Goal: Participate in discussion: Engage in conversation with other users on a specific topic

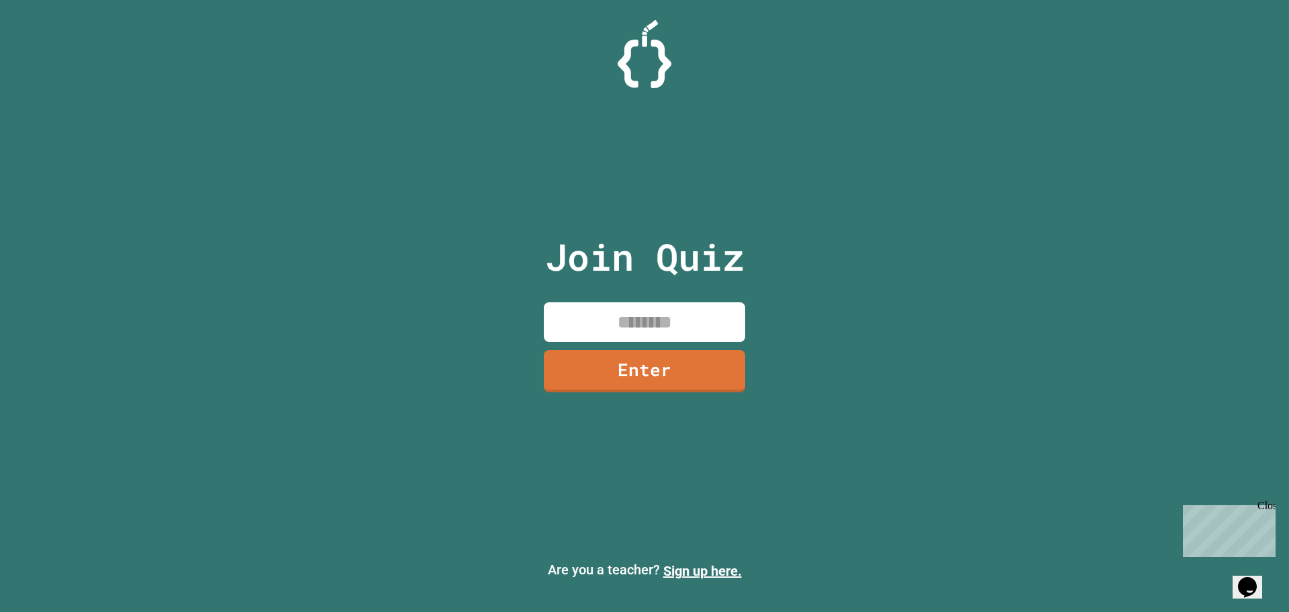
click at [634, 315] on input at bounding box center [644, 322] width 201 height 40
click at [644, 380] on link "Enter" at bounding box center [644, 369] width 189 height 44
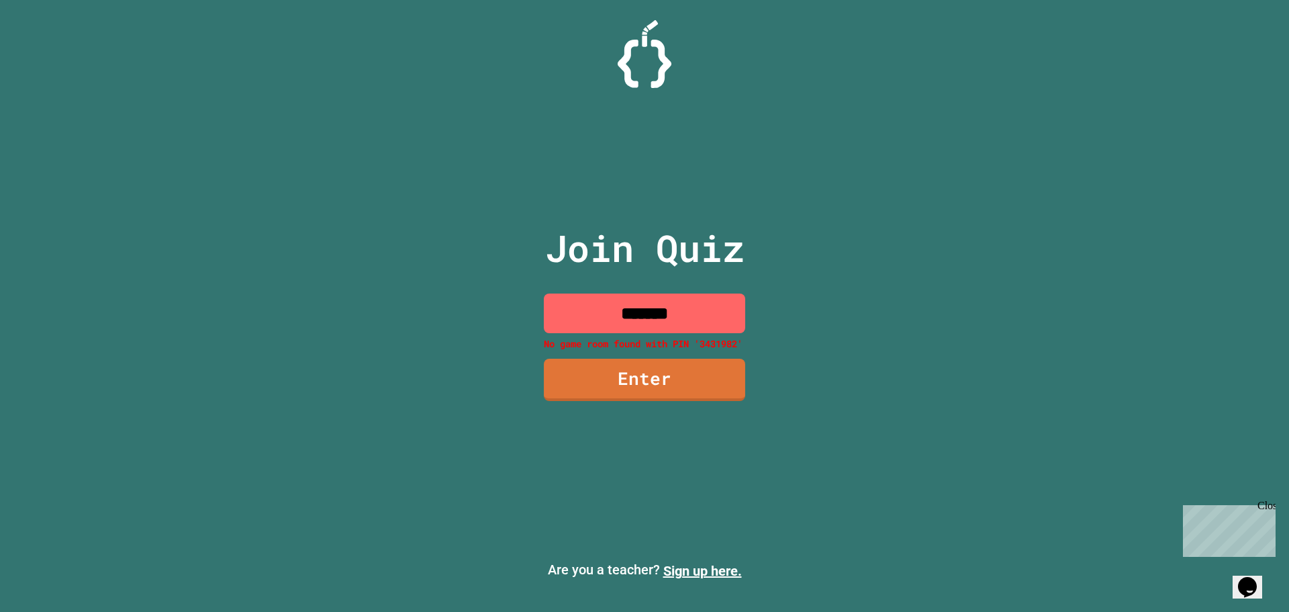
click at [669, 315] on input "*******" at bounding box center [644, 313] width 201 height 40
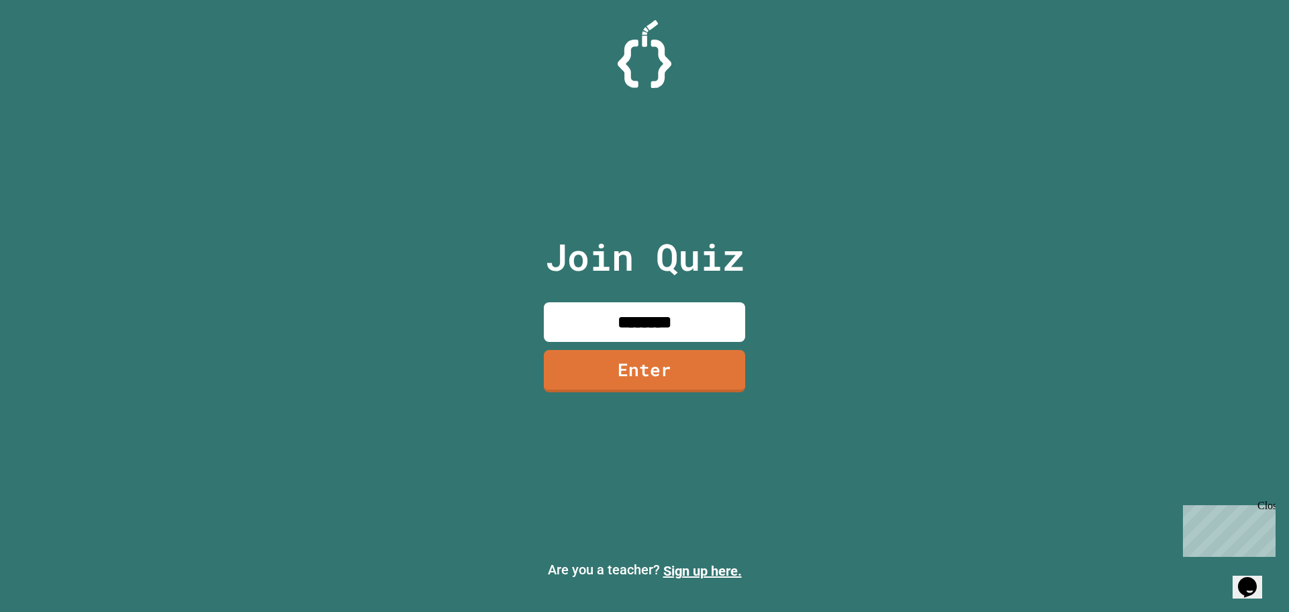
type input "********"
click at [663, 346] on div "Join Quiz ******** Enter" at bounding box center [645, 306] width 226 height 544
click at [663, 354] on link "Enter" at bounding box center [644, 371] width 201 height 42
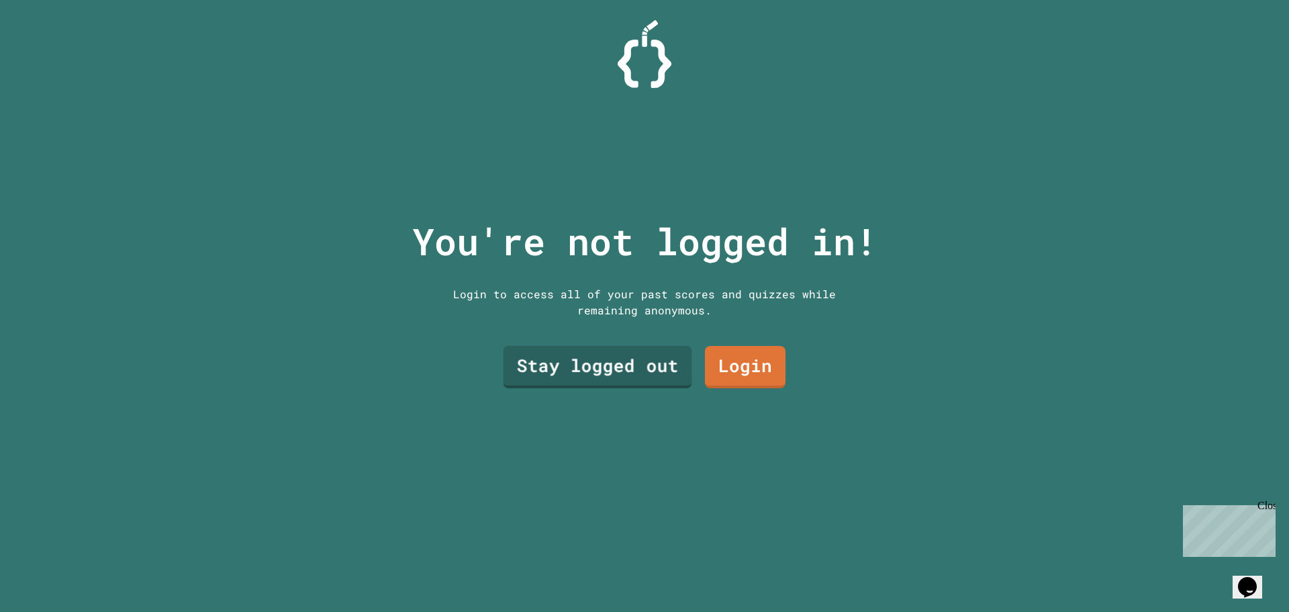
click at [634, 349] on link "Stay logged out" at bounding box center [597, 367] width 189 height 42
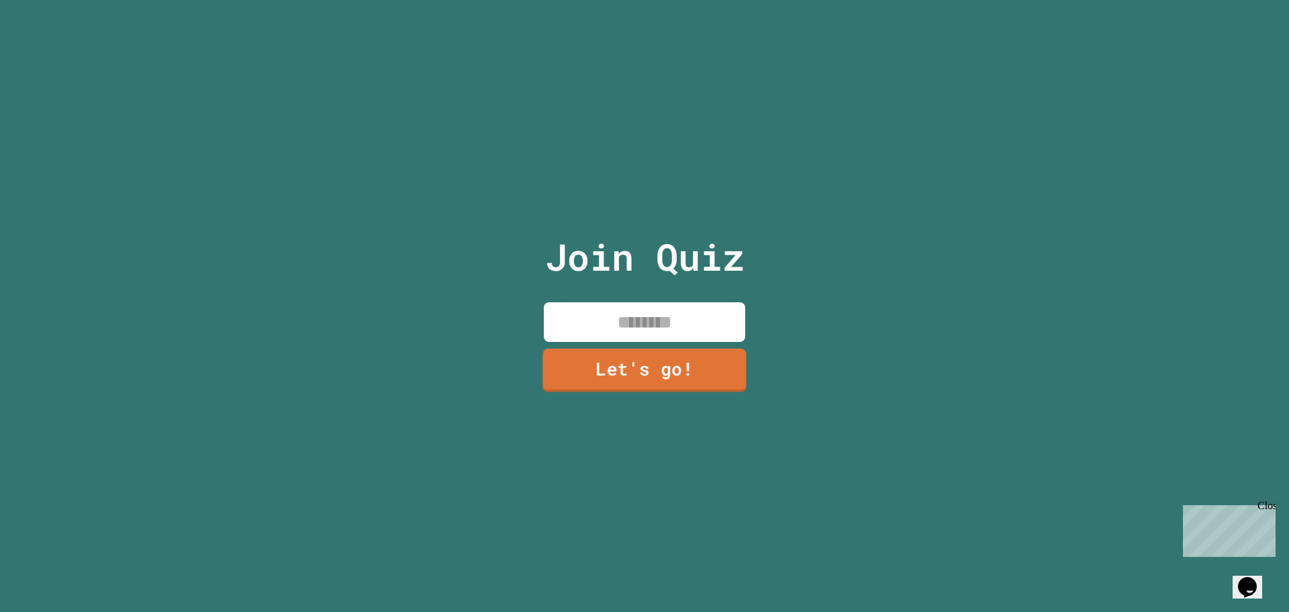
click at [650, 302] on input at bounding box center [644, 322] width 201 height 40
type input "******"
click at [700, 354] on link "Let's go!" at bounding box center [644, 371] width 201 height 42
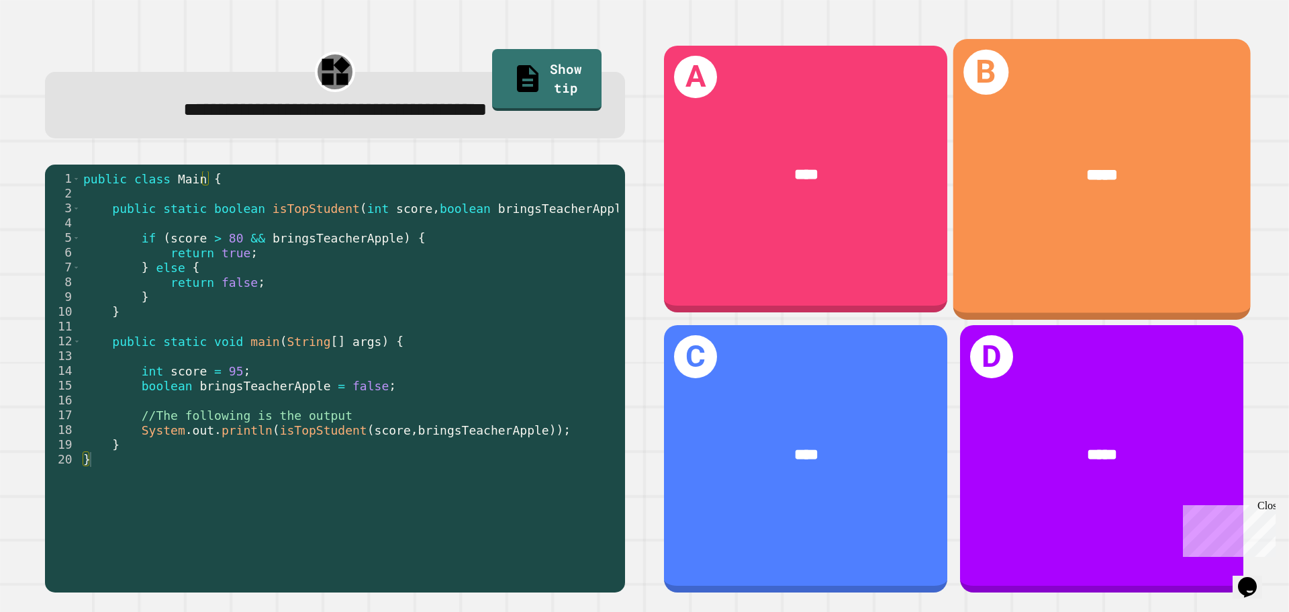
click at [1136, 166] on div "*****" at bounding box center [1102, 174] width 232 height 25
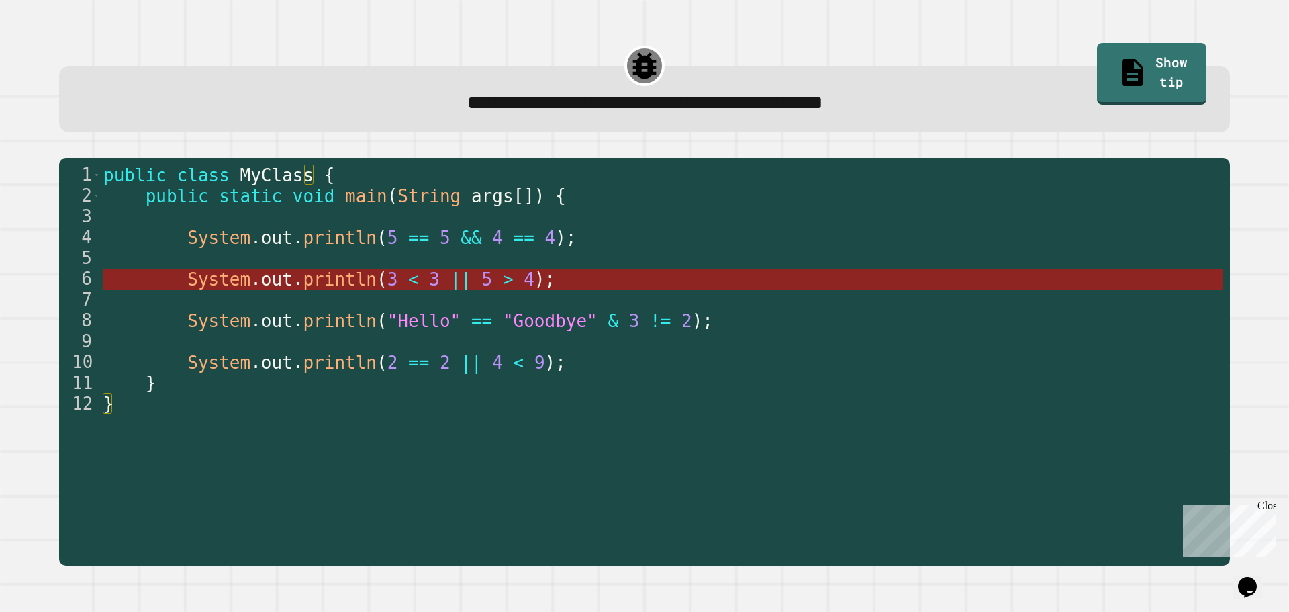
click at [524, 283] on span "4" at bounding box center [529, 279] width 11 height 20
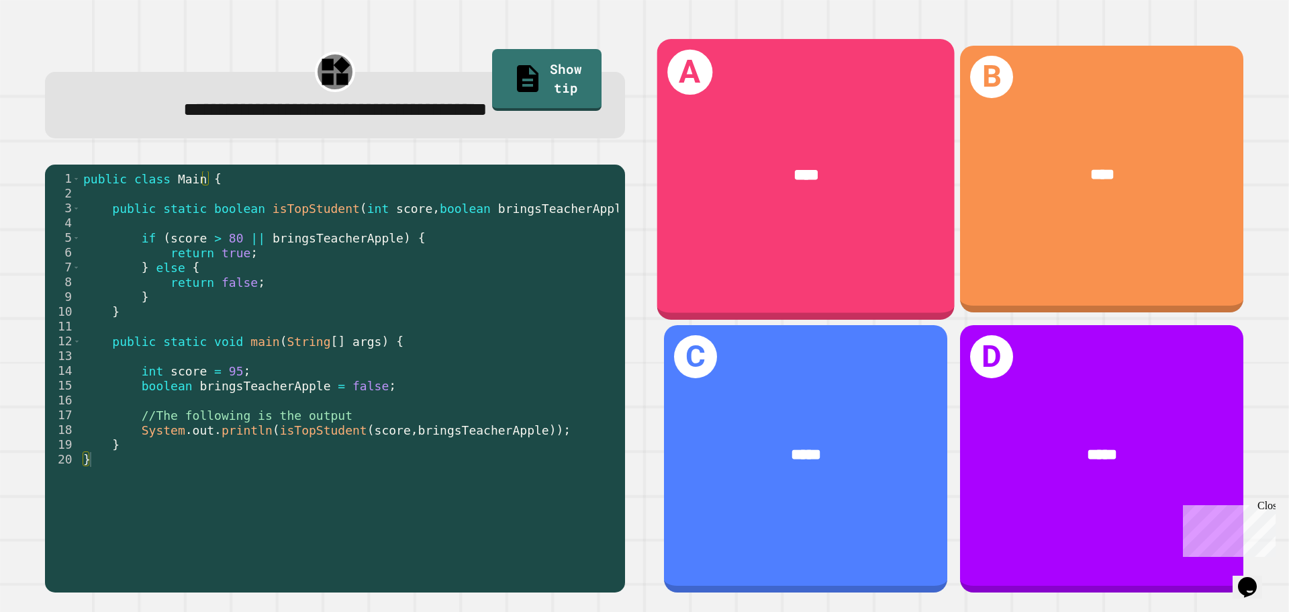
click at [832, 146] on div "****" at bounding box center [805, 175] width 297 height 90
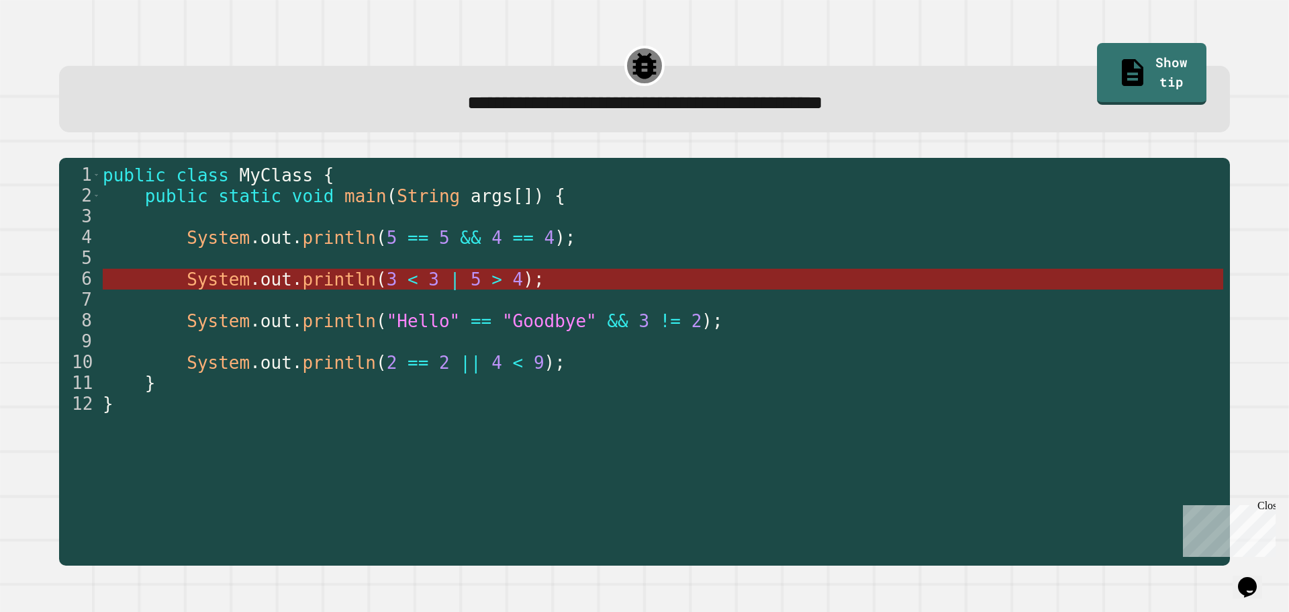
click at [491, 286] on span ">" at bounding box center [496, 279] width 11 height 20
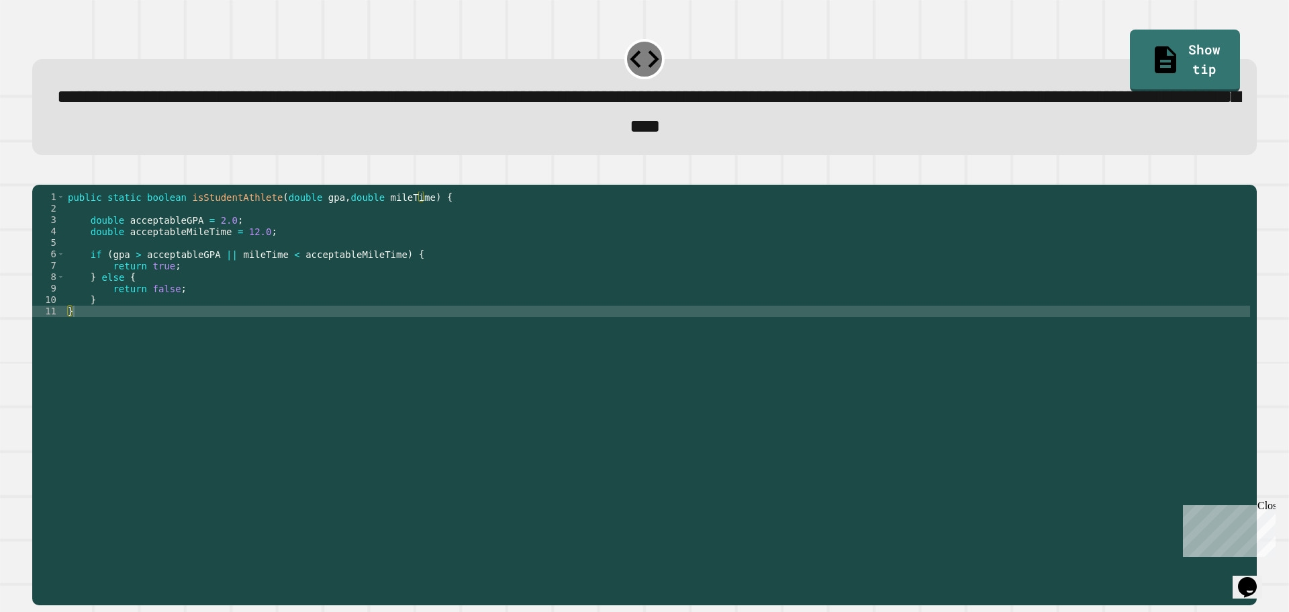
click at [188, 267] on div "public static boolean isStudentAthlete ( double gpa , double mileTime ) { doubl…" at bounding box center [657, 379] width 1185 height 377
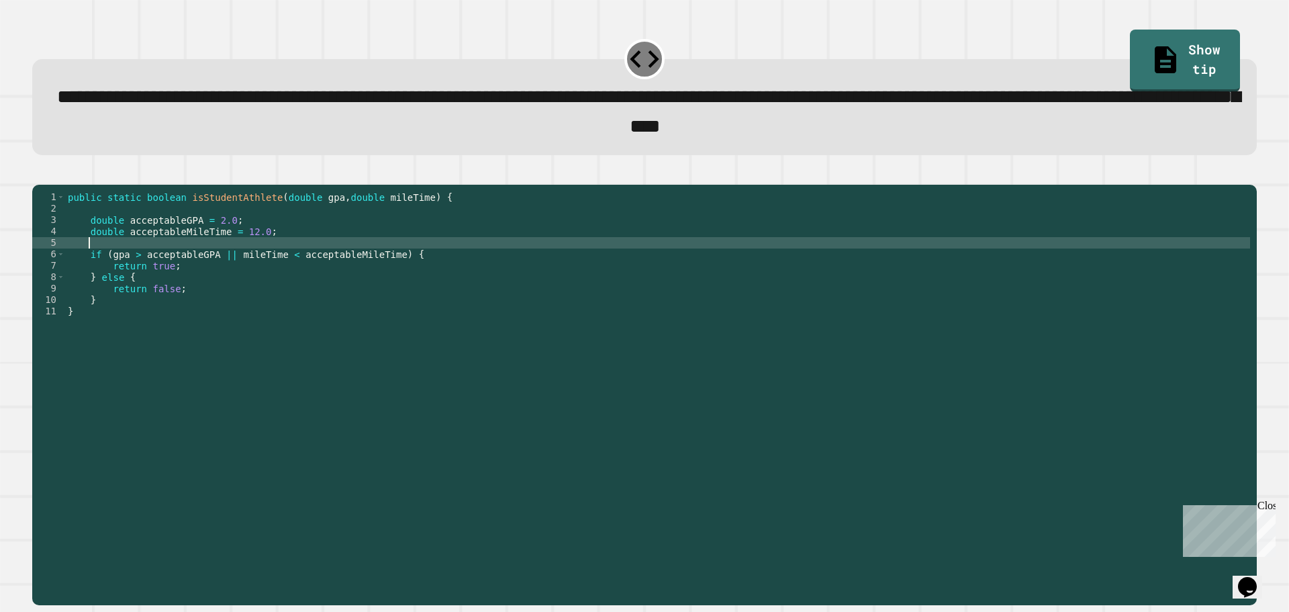
click at [207, 279] on div "public static boolean isStudentAthlete ( double gpa , double mileTime ) { doubl…" at bounding box center [657, 379] width 1185 height 377
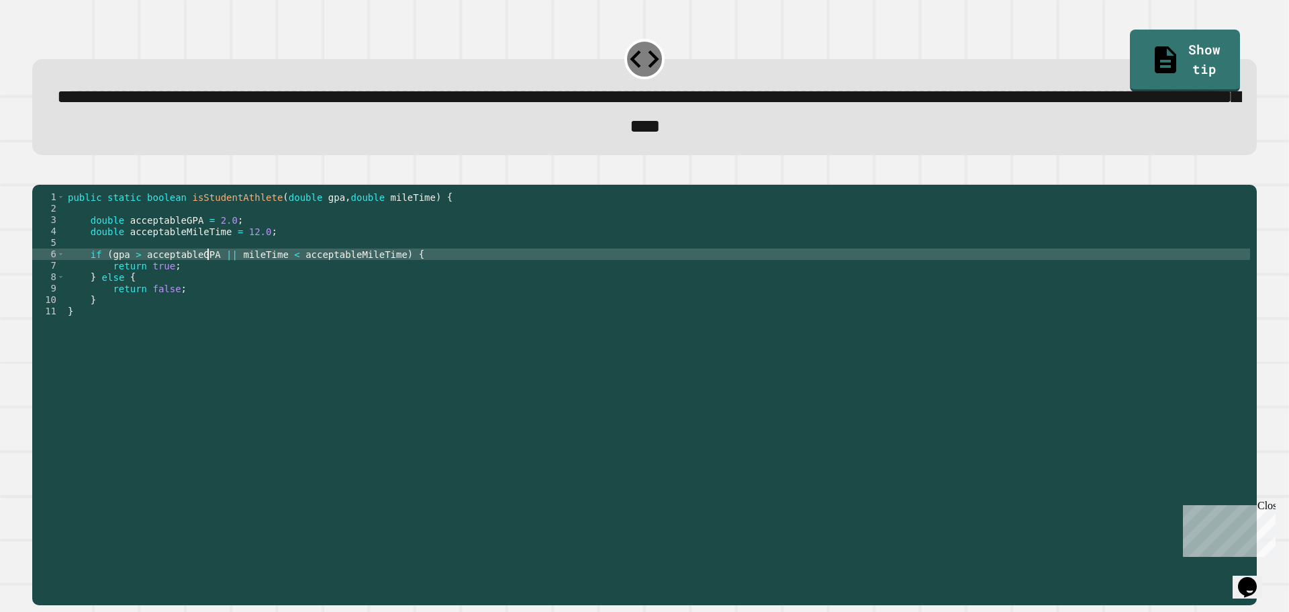
click at [274, 269] on div "public static boolean isStudentAthlete ( double gpa , double mileTime ) { doubl…" at bounding box center [657, 379] width 1185 height 377
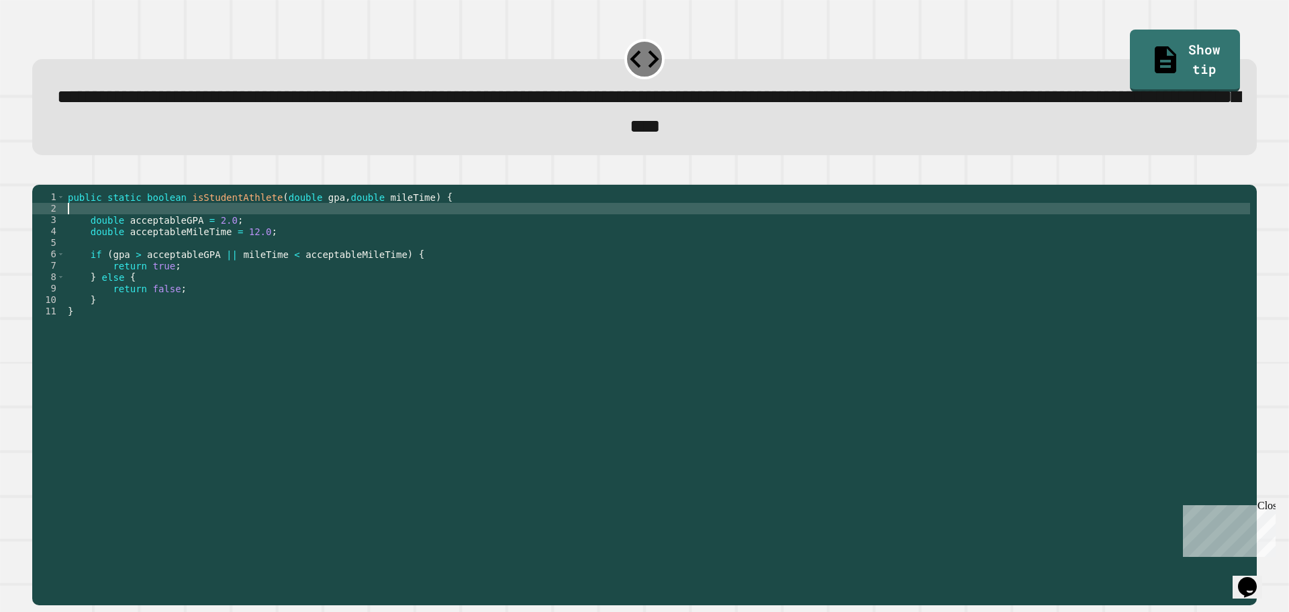
click at [278, 234] on div "public static boolean isStudentAthlete ( double gpa , double mileTime ) { doubl…" at bounding box center [657, 379] width 1185 height 377
click at [216, 242] on div "public static boolean isStudentAthlete ( double gpa , double mileTime ) { doubl…" at bounding box center [657, 379] width 1185 height 377
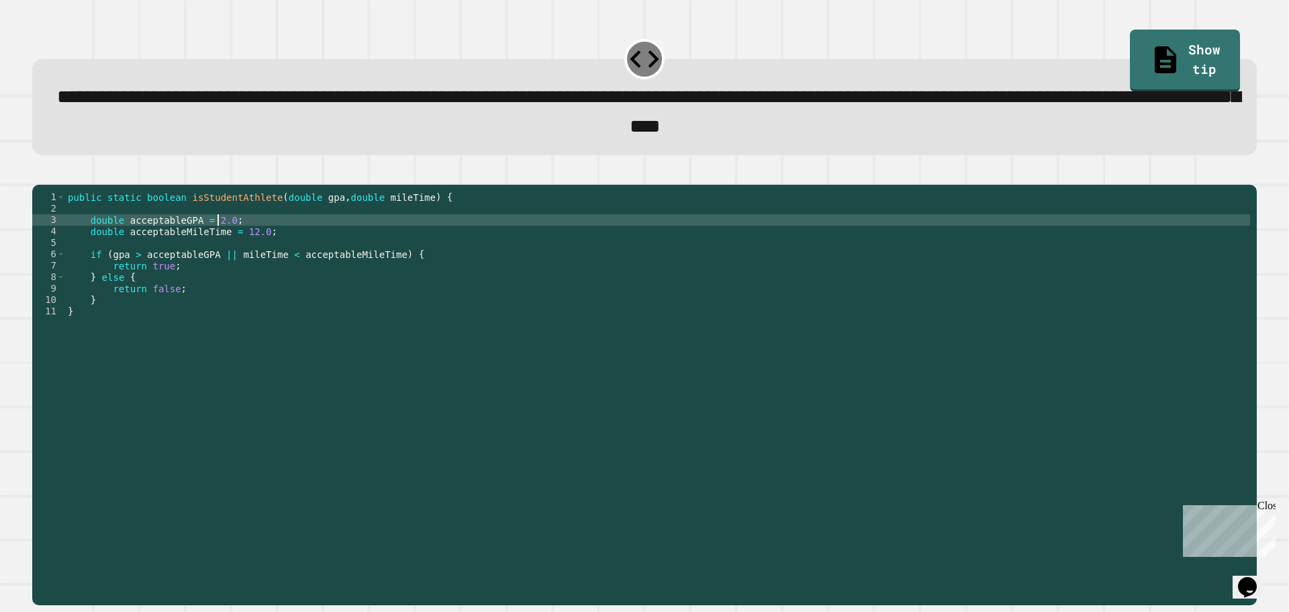
click at [211, 242] on div "public static boolean isStudentAthlete ( double gpa , double mileTime ) { doubl…" at bounding box center [657, 379] width 1185 height 377
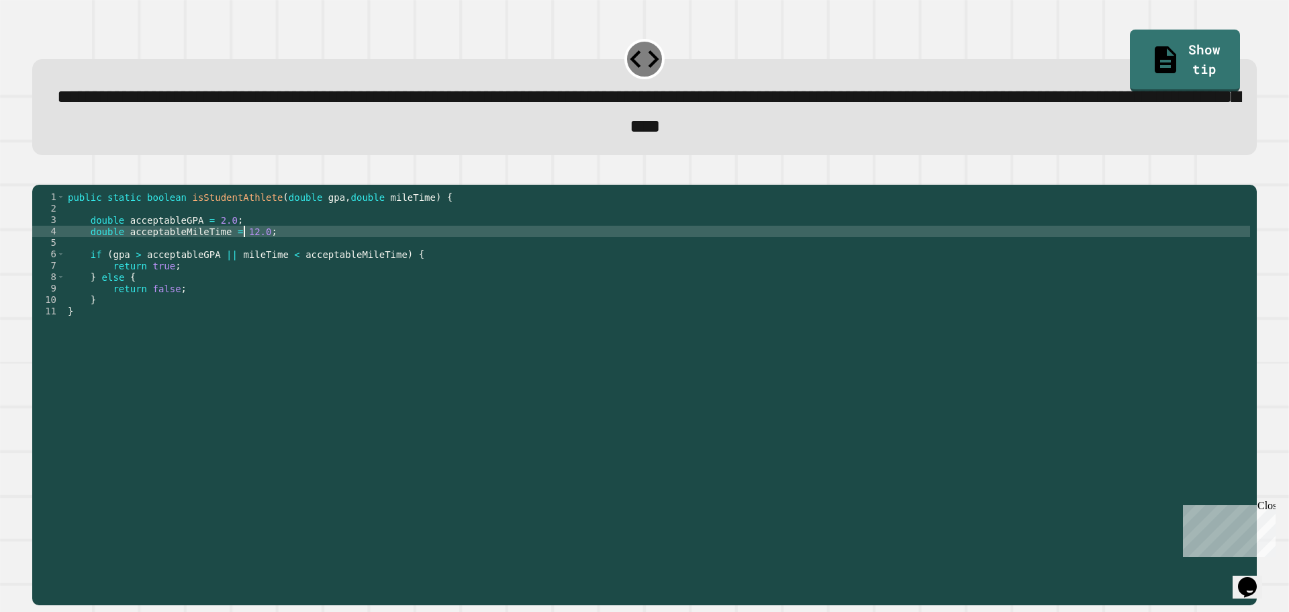
click at [242, 256] on div "public static boolean isStudentAthlete ( double gpa , double mileTime ) { doubl…" at bounding box center [657, 379] width 1185 height 377
click at [242, 261] on div "public static boolean isStudentAthlete ( double gpa , double mileTime ) { doubl…" at bounding box center [657, 379] width 1185 height 377
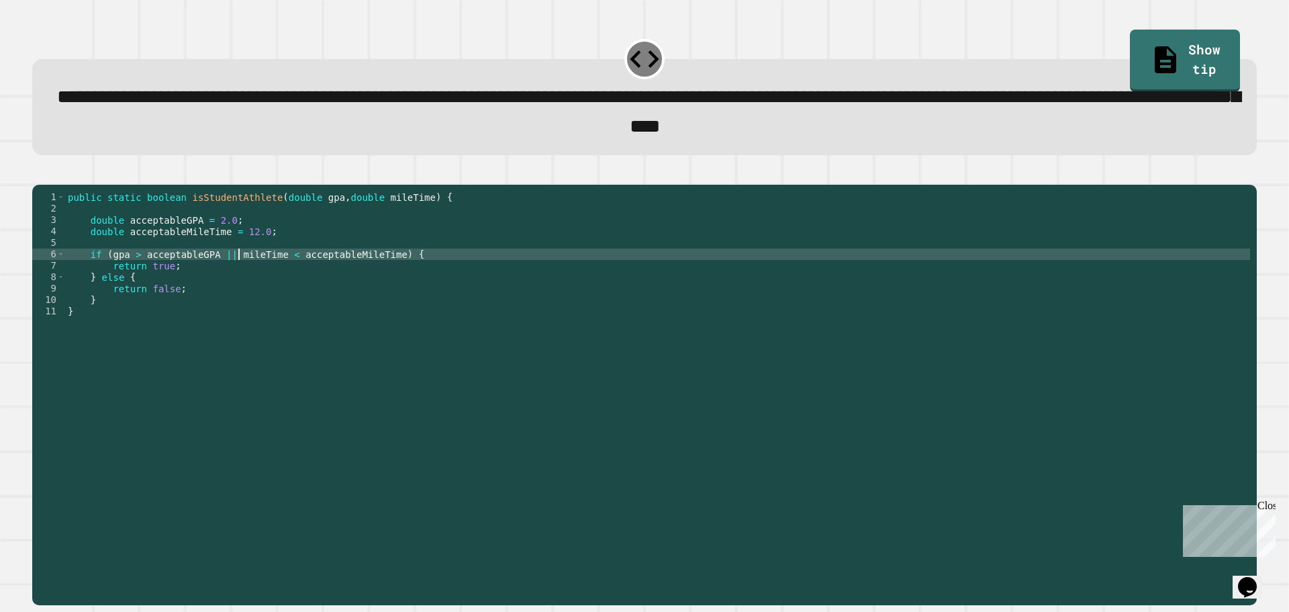
click at [237, 279] on div "public static boolean isStudentAthlete ( double gpa , double mileTime ) { doubl…" at bounding box center [657, 379] width 1185 height 377
click at [223, 305] on div "public static boolean isStudentAthlete ( double gpa , double mileTime ) { doubl…" at bounding box center [657, 379] width 1185 height 377
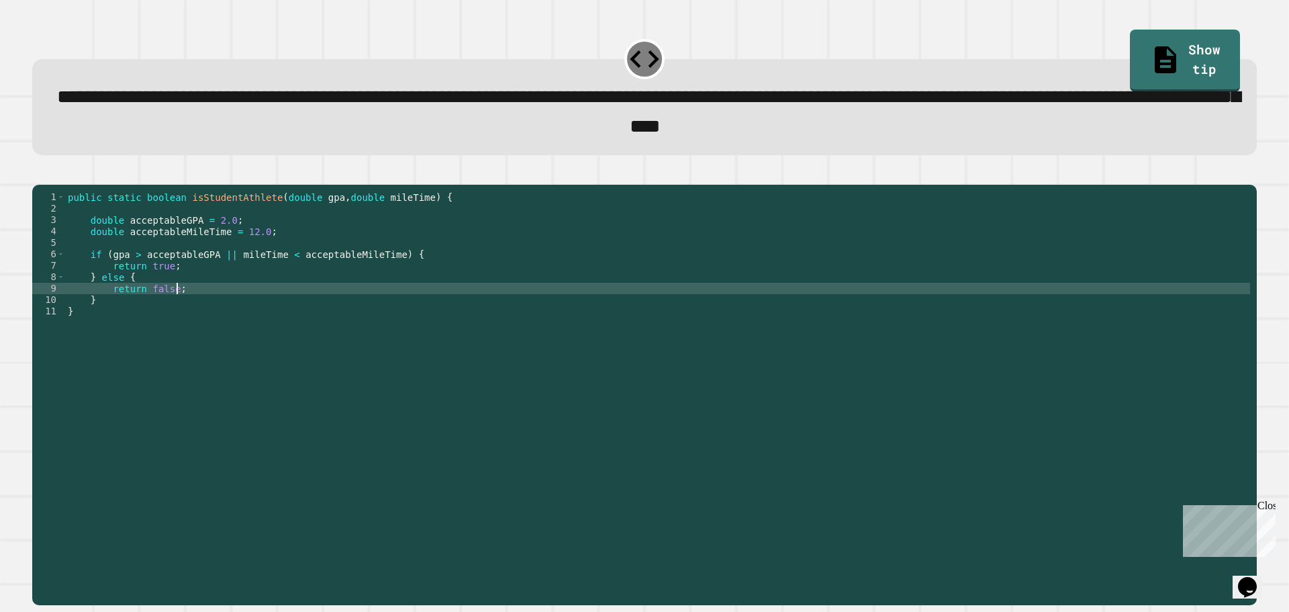
click at [217, 315] on div "public static boolean isStudentAthlete ( double gpa , double mileTime ) { doubl…" at bounding box center [657, 379] width 1185 height 377
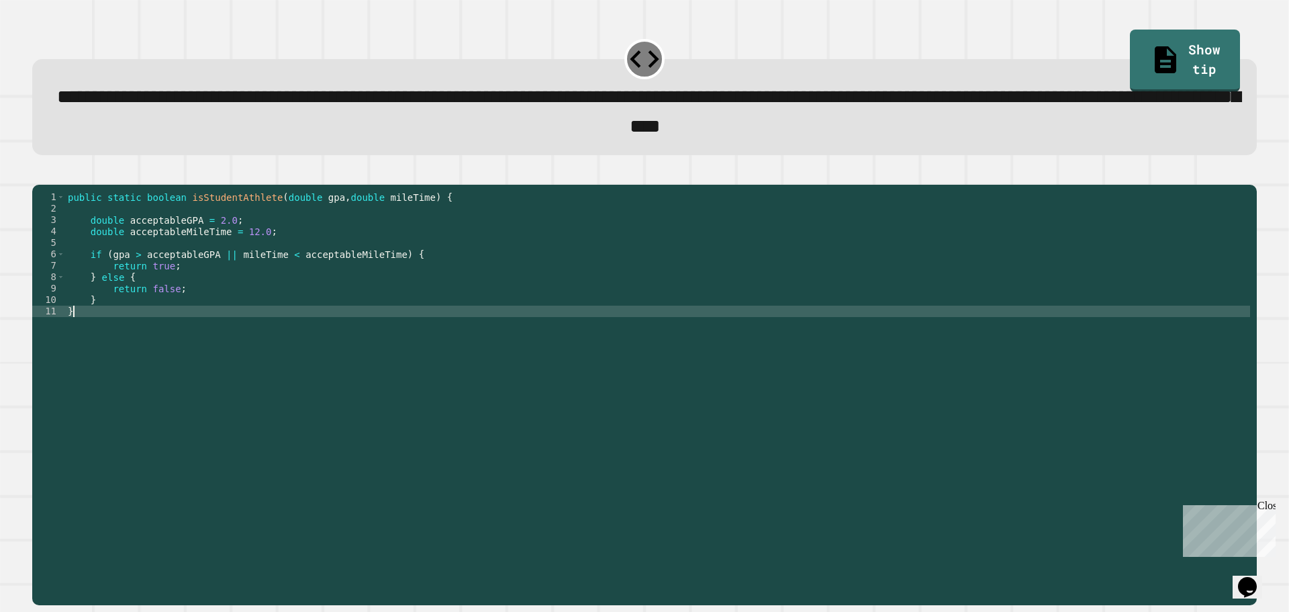
click at [204, 328] on div "public static boolean isStudentAthlete ( double gpa , double mileTime ) { doubl…" at bounding box center [657, 379] width 1185 height 377
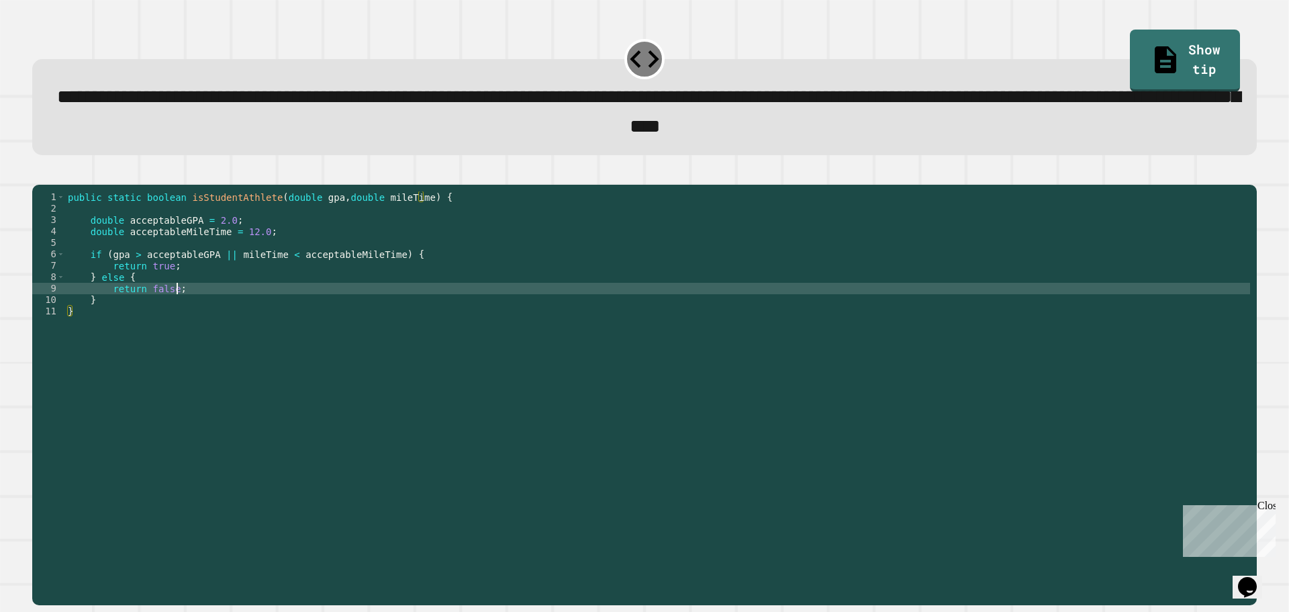
click at [197, 315] on div "public static boolean isStudentAthlete ( double gpa , double mileTime ) { doubl…" at bounding box center [657, 379] width 1185 height 377
click at [201, 283] on div "public static boolean isStudentAthlete ( double gpa , double mileTime ) { doubl…" at bounding box center [657, 379] width 1185 height 377
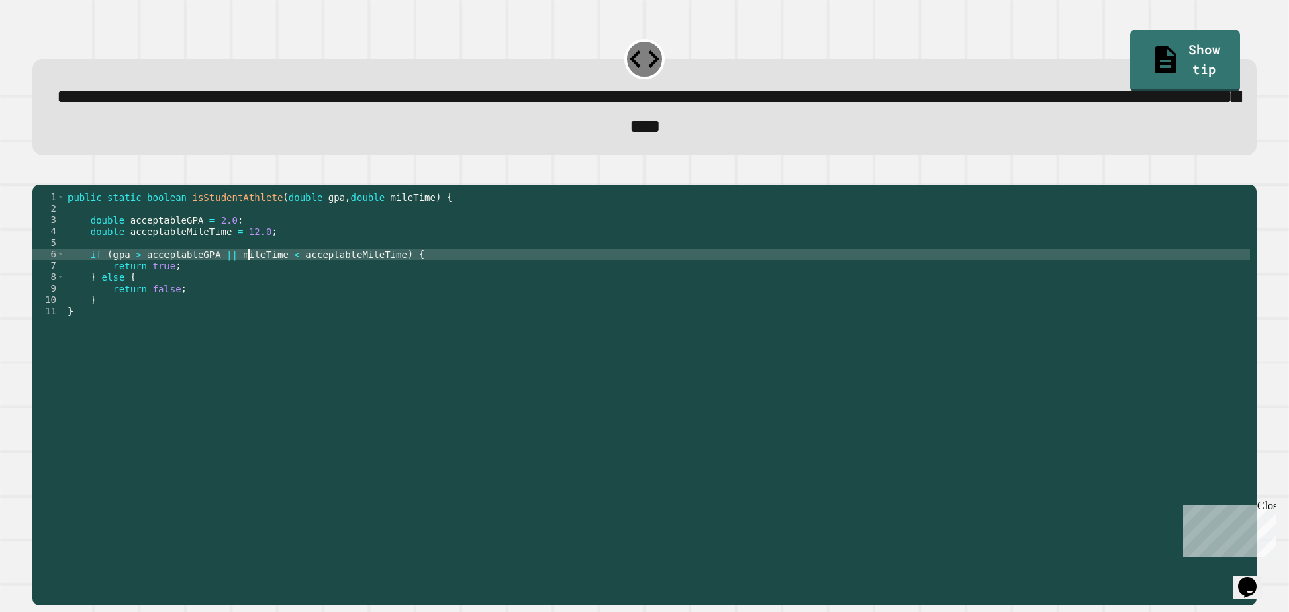
click at [251, 276] on div "public static boolean isStudentAthlete ( double gpa , double mileTime ) { doubl…" at bounding box center [657, 379] width 1185 height 377
click at [379, 288] on div "public static boolean isStudentAthlete ( double gpa , double mileTime ) { doubl…" at bounding box center [657, 379] width 1185 height 377
click at [416, 280] on div "public static boolean isStudentAthlete ( double gpa , double mileTime ) { doubl…" at bounding box center [657, 379] width 1185 height 377
click at [105, 270] on div "public static boolean isStudentAthlete ( double gpa , double mileTime ) { doubl…" at bounding box center [657, 379] width 1185 height 377
click at [136, 305] on div "public static boolean isStudentAthlete ( double gpa , double mileTime ) { doubl…" at bounding box center [657, 379] width 1185 height 377
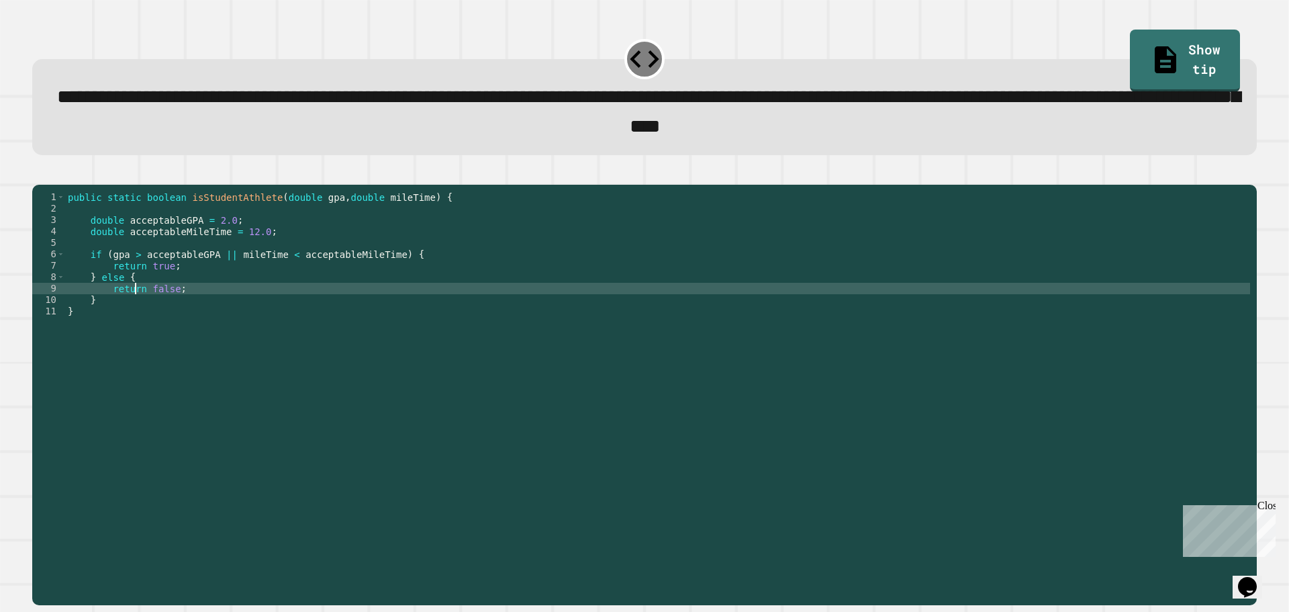
click at [167, 298] on div "public static boolean isStudentAthlete ( double gpa , double mileTime ) { doubl…" at bounding box center [657, 379] width 1185 height 377
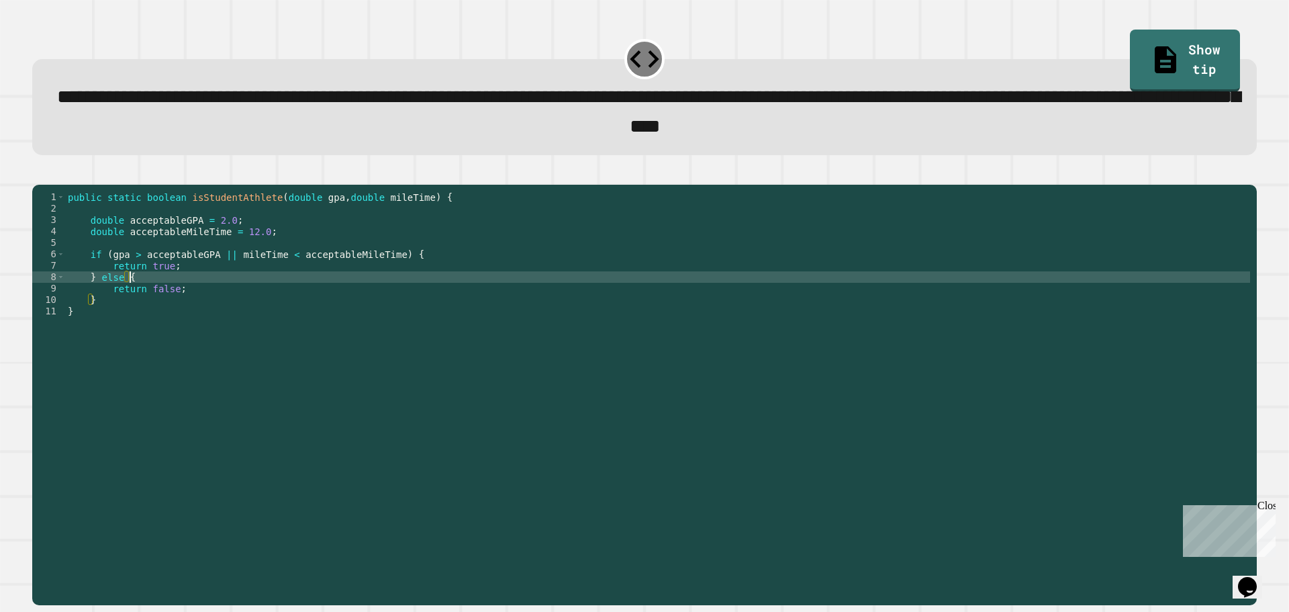
click at [263, 266] on div "public static boolean isStudentAthlete ( double gpa , double mileTime ) { doubl…" at bounding box center [657, 379] width 1185 height 377
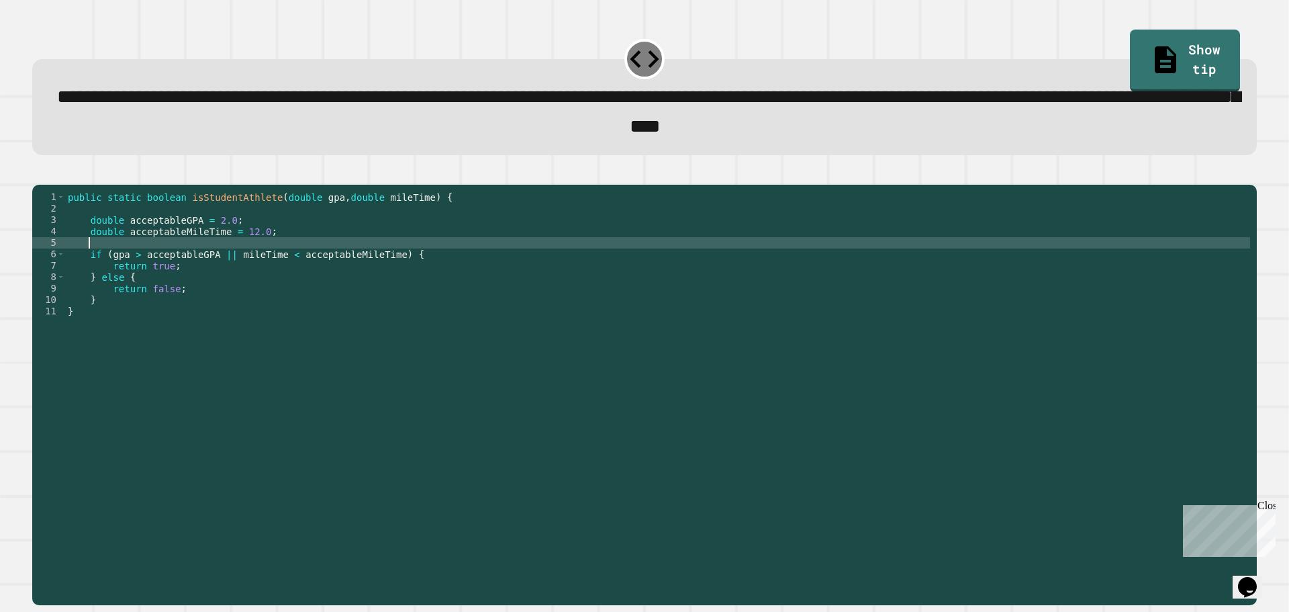
click at [256, 279] on div "public static boolean isStudentAthlete ( double gpa , double mileTime ) { doubl…" at bounding box center [657, 379] width 1185 height 377
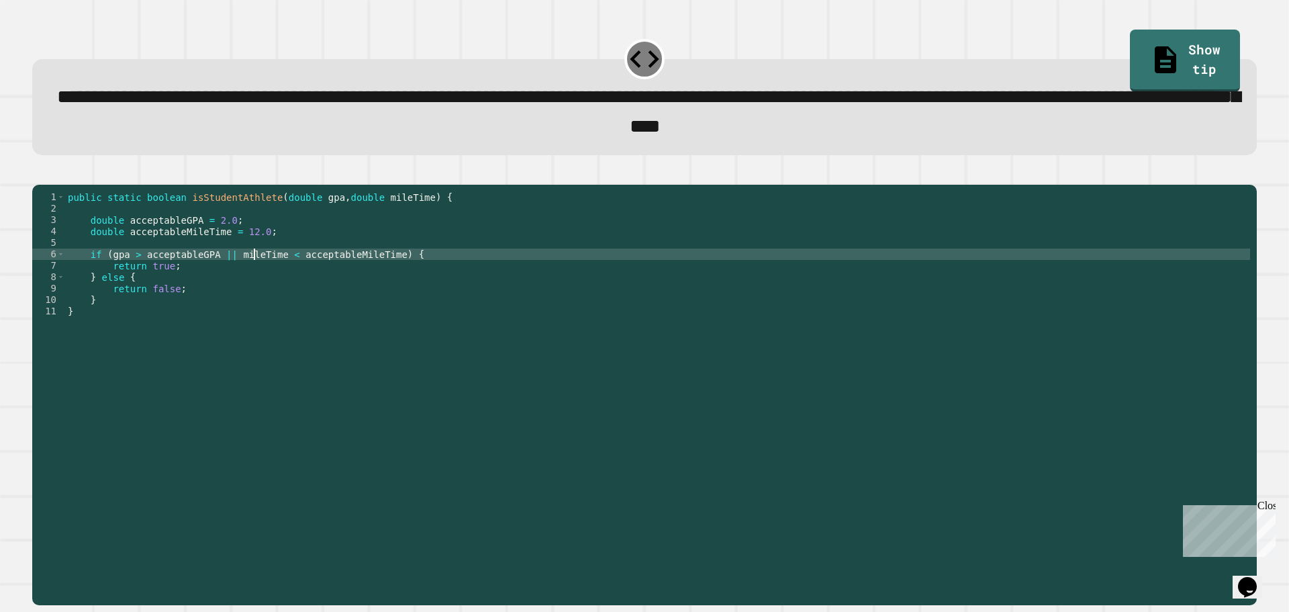
click at [240, 271] on div "public static boolean isStudentAthlete ( double gpa , double mileTime ) { doubl…" at bounding box center [657, 379] width 1185 height 377
click at [138, 277] on div "public static boolean isStudentAthlete ( double gpa , double mileTime ) { doubl…" at bounding box center [657, 379] width 1185 height 377
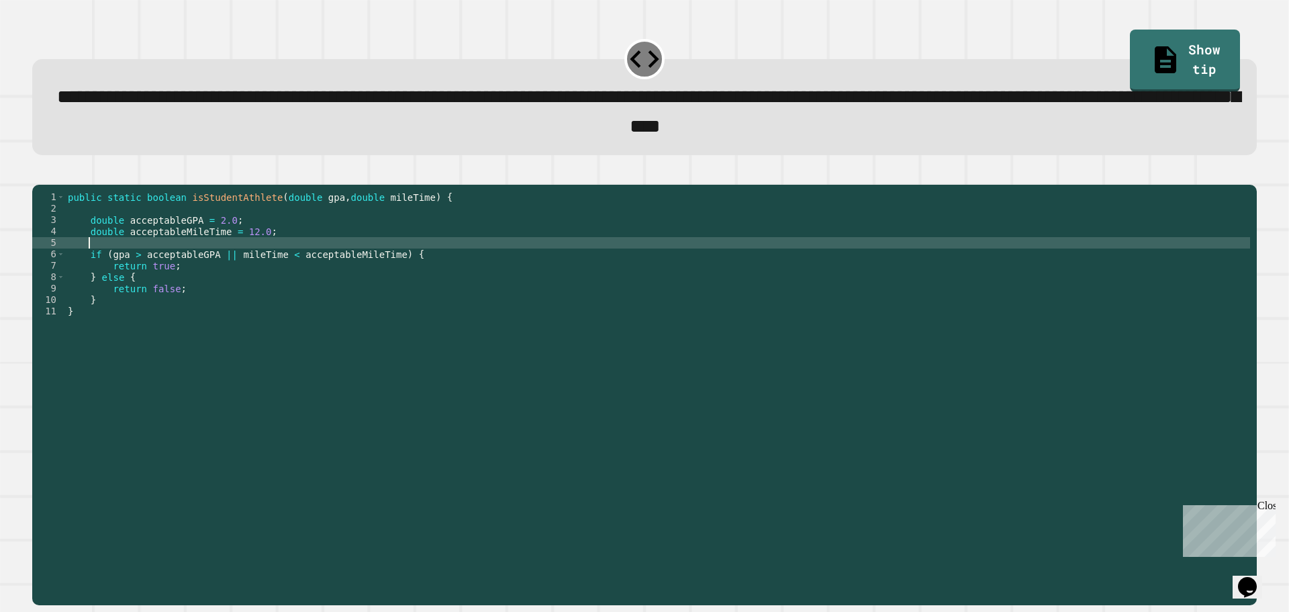
click at [127, 269] on div "public static boolean isStudentAthlete ( double gpa , double mileTime ) { doubl…" at bounding box center [657, 379] width 1185 height 377
click at [273, 271] on div "public static boolean isStudentAthlete ( double gpa , double mileTime ) { doubl…" at bounding box center [657, 379] width 1185 height 377
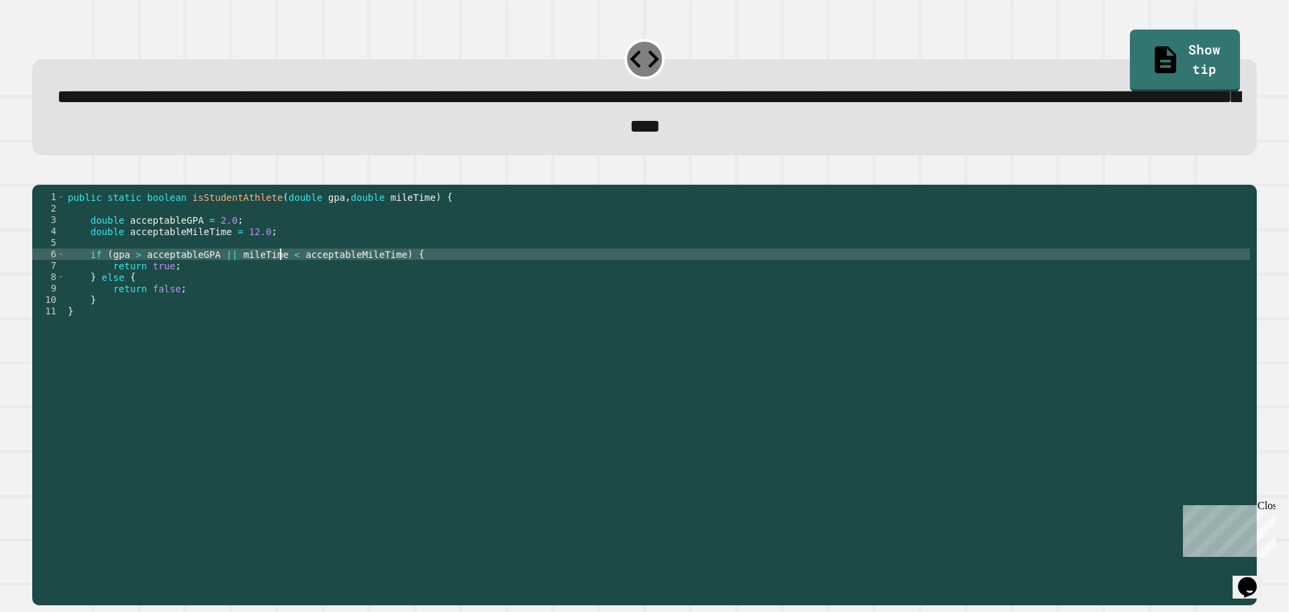
click at [281, 274] on div "public static boolean isStudentAthlete ( double gpa , double mileTime ) { doubl…" at bounding box center [657, 379] width 1185 height 377
click at [291, 274] on div "public static boolean isStudentAthlete ( double gpa , double mileTime ) { doubl…" at bounding box center [657, 379] width 1185 height 377
click at [282, 278] on div "public static boolean isStudentAthlete ( double gpa , double mileTime ) { doubl…" at bounding box center [657, 379] width 1185 height 377
click at [322, 274] on div "public static boolean isStudentAthlete ( double gpa , double mileTime ) { doubl…" at bounding box center [657, 379] width 1185 height 377
click at [338, 274] on div "public static boolean isStudentAthlete ( double gpa , double mileTime ) { doubl…" at bounding box center [657, 379] width 1185 height 377
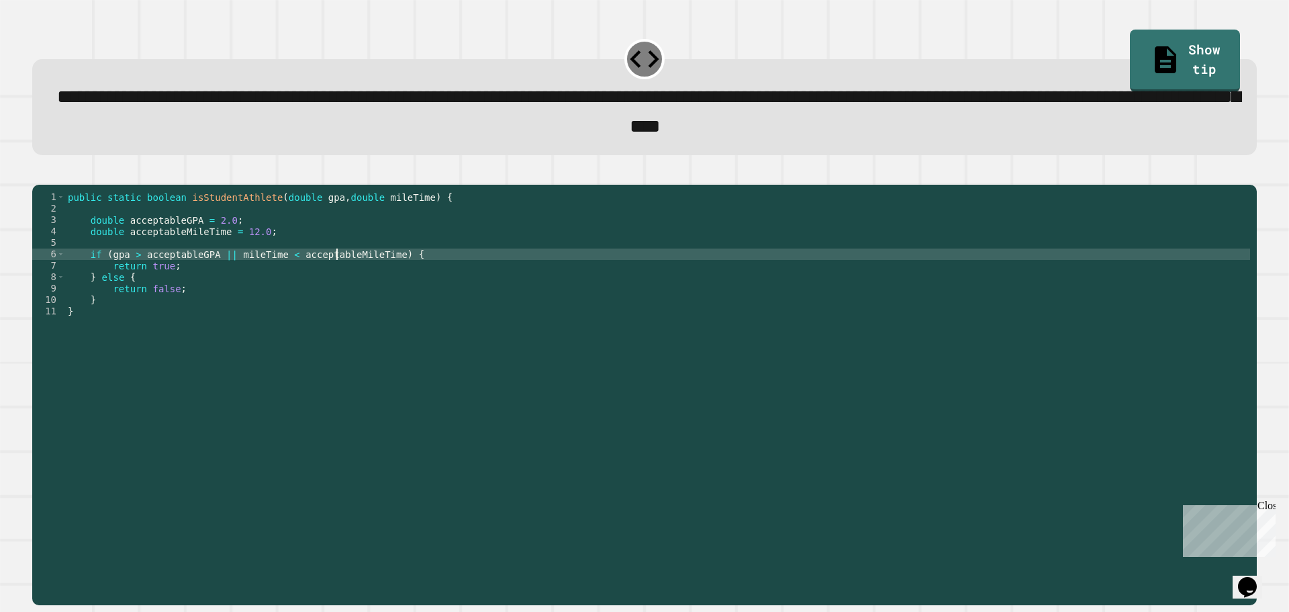
click at [354, 277] on div "public static boolean isStudentAthlete ( double gpa , double mileTime ) { doubl…" at bounding box center [657, 379] width 1185 height 377
click at [355, 277] on div "public static boolean isStudentAthlete ( double gpa , double mileTime ) { doubl…" at bounding box center [657, 379] width 1185 height 377
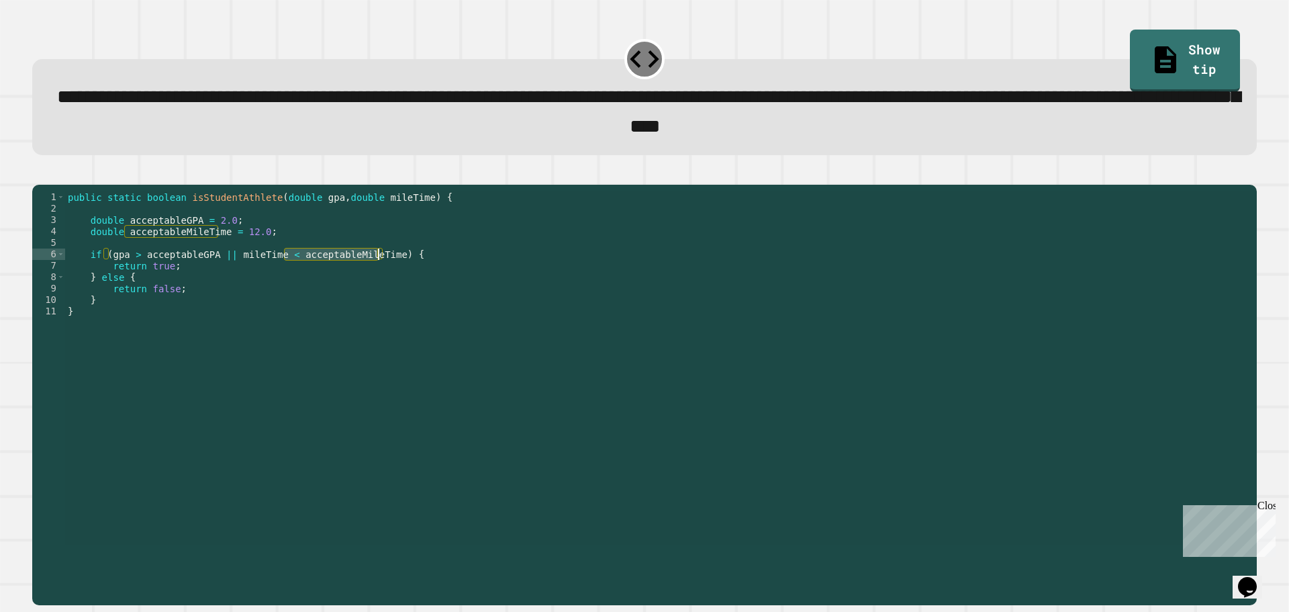
drag, startPoint x: 313, startPoint y: 276, endPoint x: 301, endPoint y: 276, distance: 12.8
click at [313, 276] on div "public static boolean isStudentAthlete ( double gpa , double mileTime ) { doubl…" at bounding box center [657, 368] width 1185 height 354
click at [212, 273] on div "public static boolean isStudentAthlete ( double gpa , double mileTime ) { doubl…" at bounding box center [657, 379] width 1185 height 377
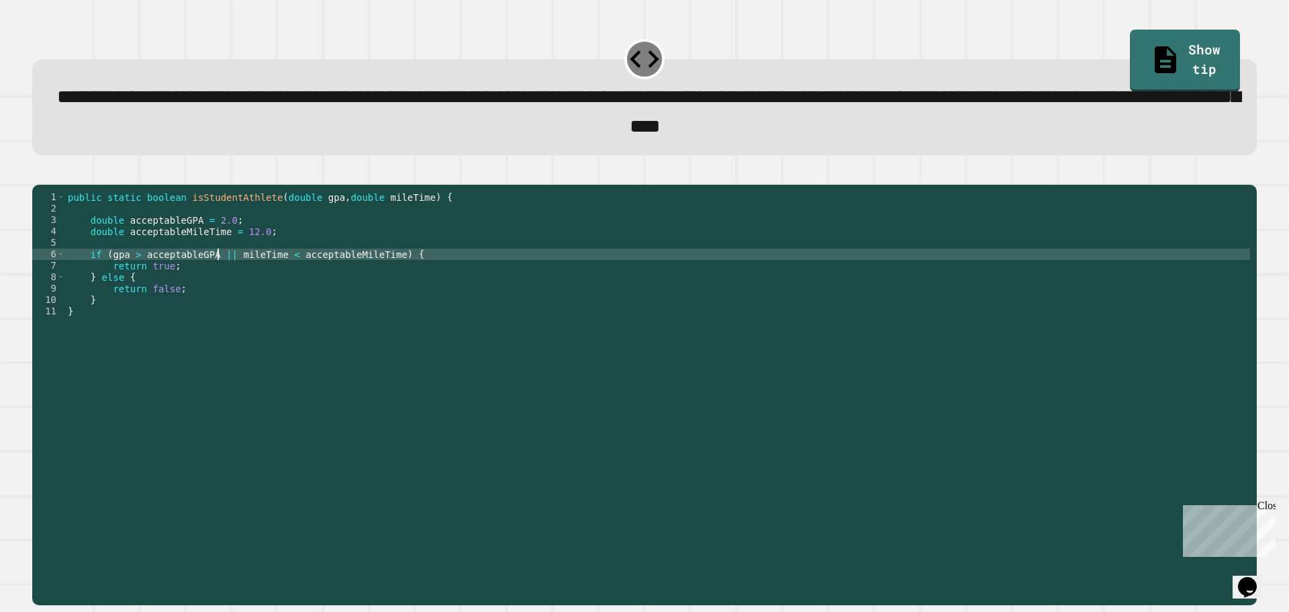
click at [219, 273] on div "public static boolean isStudentAthlete ( double gpa , double mileTime ) { doubl…" at bounding box center [657, 379] width 1185 height 377
click at [224, 284] on div "public static boolean isStudentAthlete ( double gpa , double mileTime ) { doubl…" at bounding box center [657, 379] width 1185 height 377
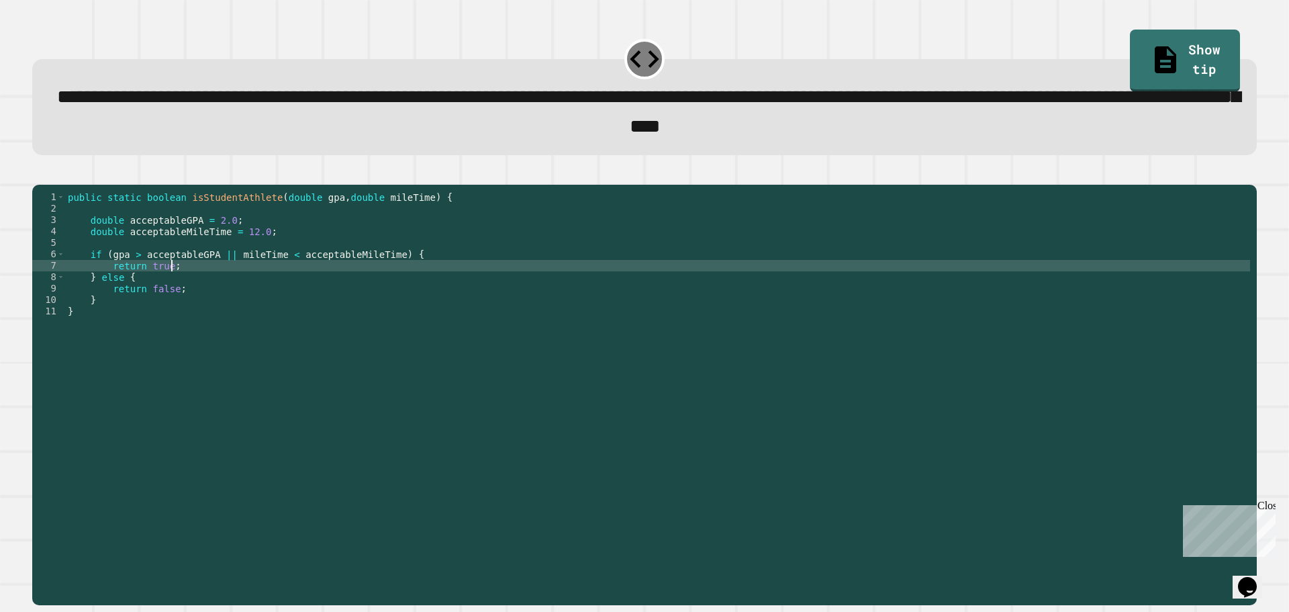
click at [223, 278] on div "public static boolean isStudentAthlete ( double gpa , double mileTime ) { doubl…" at bounding box center [657, 379] width 1185 height 377
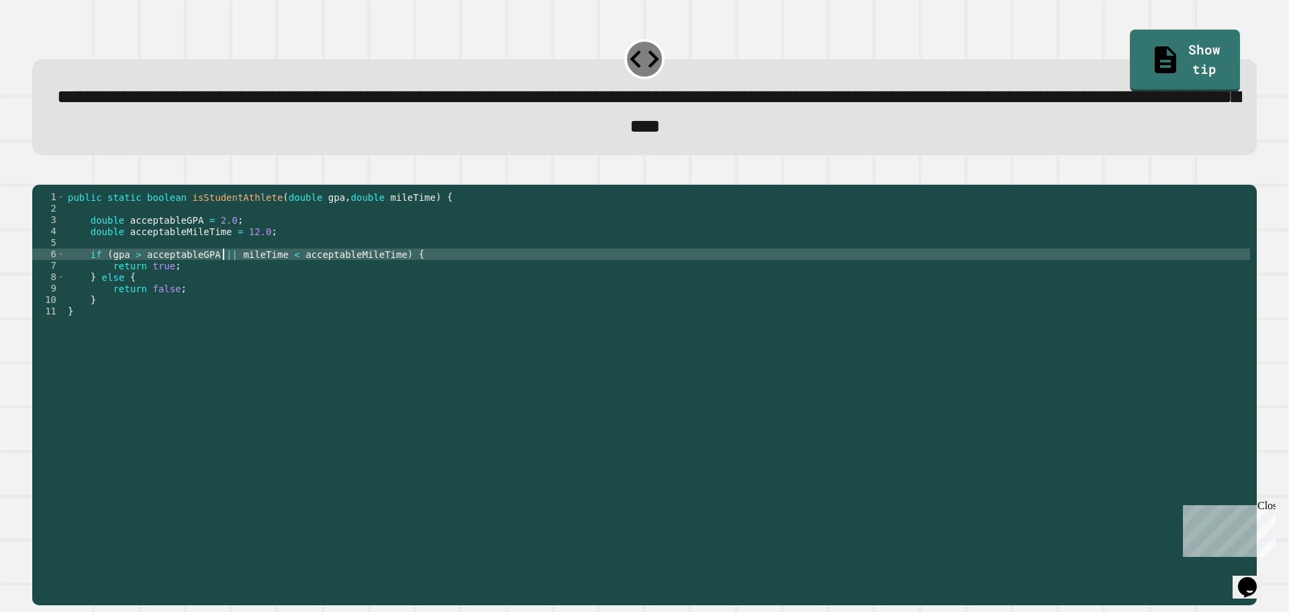
click at [225, 277] on div "public static boolean isStudentAthlete ( double gpa , double mileTime ) { doubl…" at bounding box center [657, 379] width 1185 height 377
click at [275, 273] on div "public static boolean isStudentAthlete ( double gpa , double mileTime ) { doubl…" at bounding box center [657, 379] width 1185 height 377
click at [281, 281] on div "public static boolean isStudentAthlete ( double gpa , double mileTime ) { doubl…" at bounding box center [657, 379] width 1185 height 377
click at [217, 274] on div "public static boolean isStudentAthlete ( double gpa , double mileTime ) { doubl…" at bounding box center [657, 379] width 1185 height 377
click at [1139, 38] on link "Show tip" at bounding box center [1184, 59] width 109 height 65
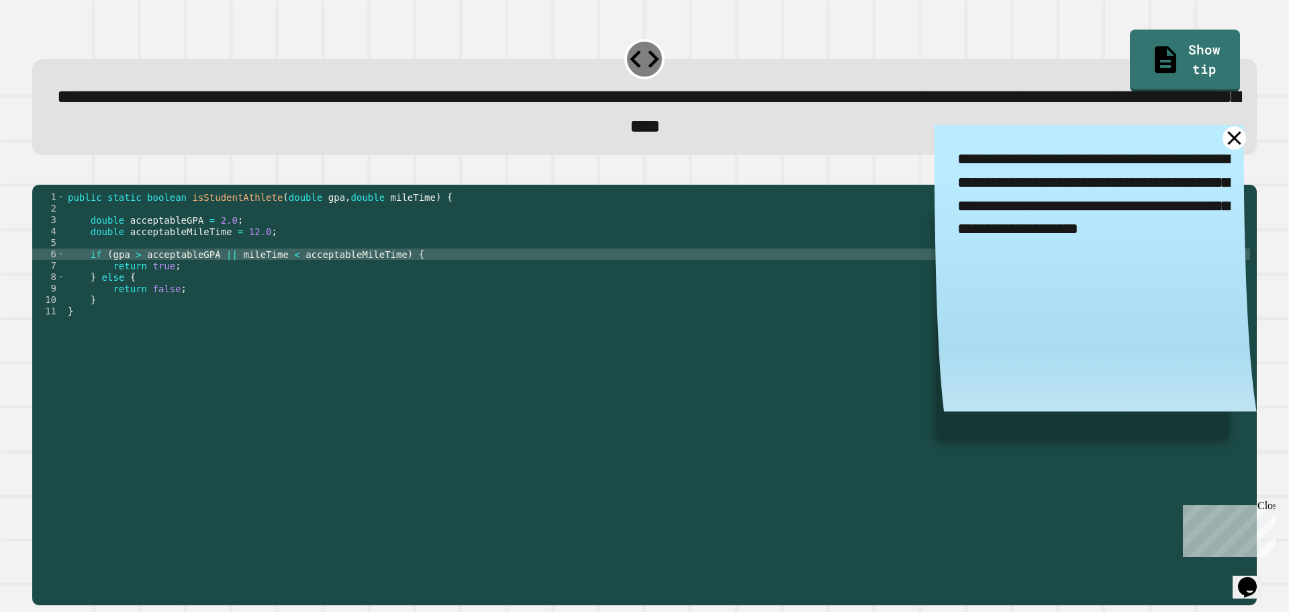
click at [1222, 136] on icon at bounding box center [1233, 137] width 23 height 23
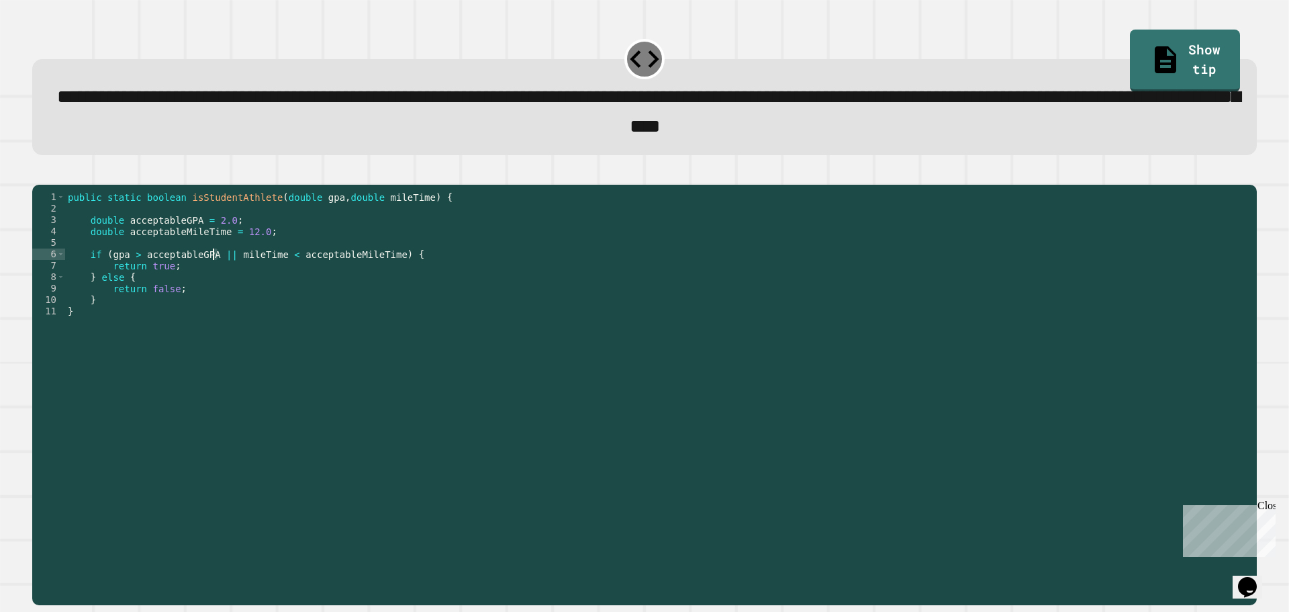
click at [215, 279] on div "public static boolean isStudentAthlete ( double gpa , double mileTime ) { doubl…" at bounding box center [657, 379] width 1185 height 377
click at [217, 270] on div "public static boolean isStudentAthlete ( double gpa , double mileTime ) { doubl…" at bounding box center [657, 368] width 1185 height 354
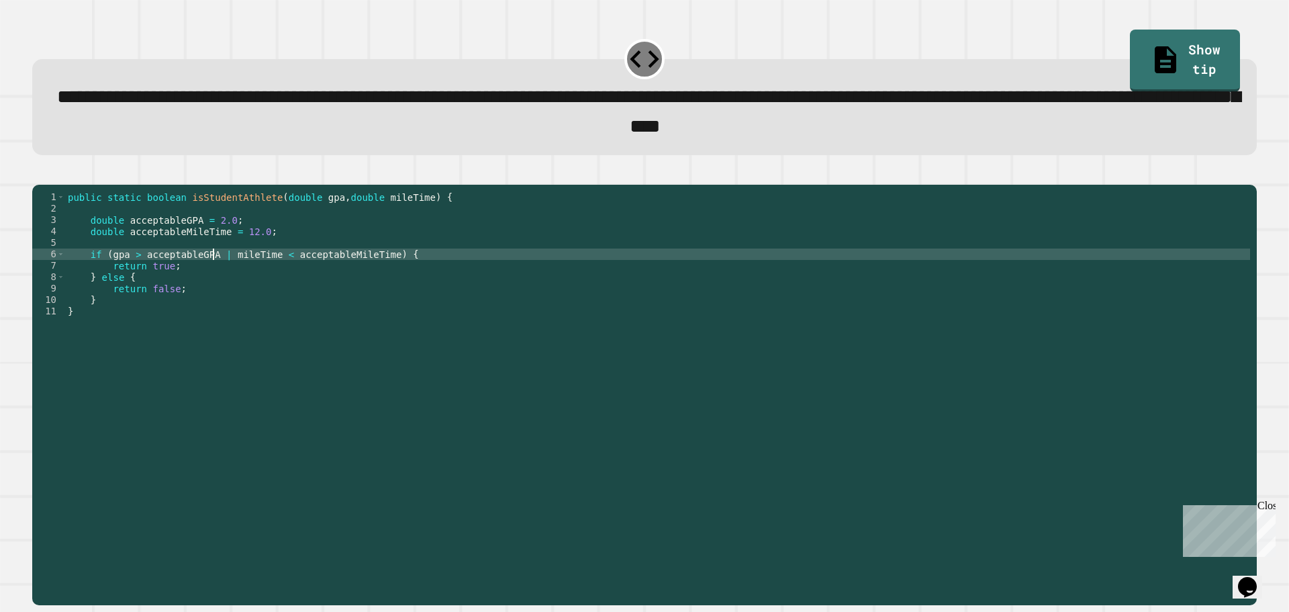
click at [213, 277] on div "public static boolean isStudentAthlete ( double gpa , double mileTime ) { doubl…" at bounding box center [657, 379] width 1185 height 377
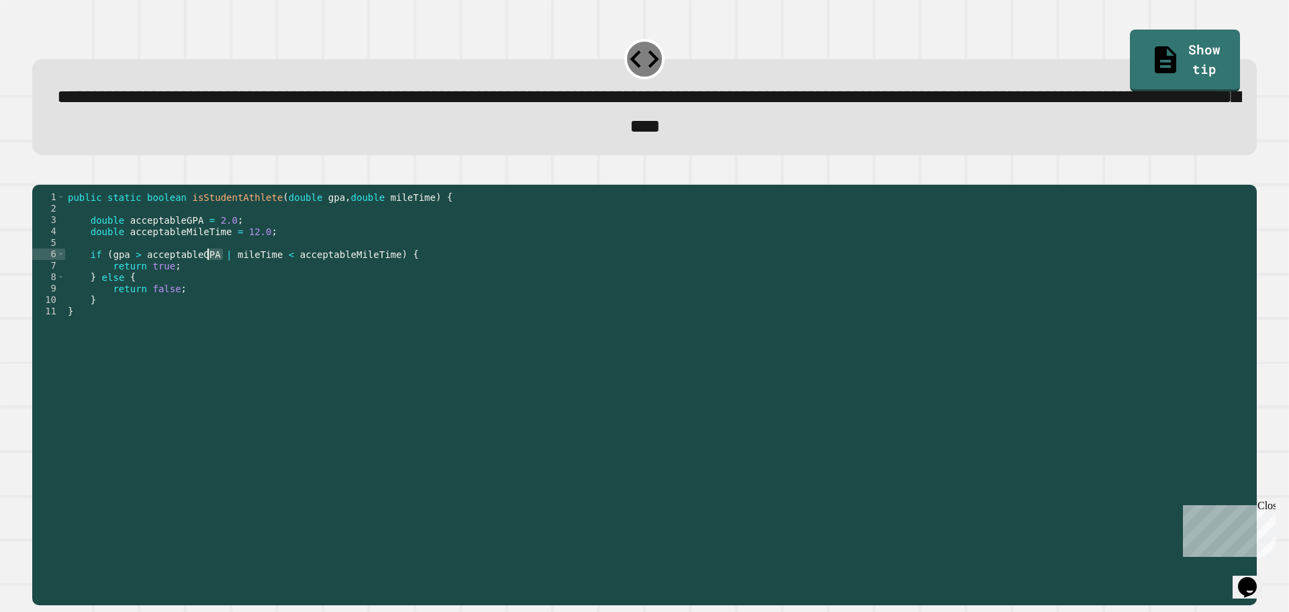
click at [213, 277] on div "public static boolean isStudentAthlete ( double gpa , double mileTime ) { doubl…" at bounding box center [657, 379] width 1185 height 377
click at [223, 283] on div "public static boolean isStudentAthlete ( double gpa , double mileTime ) { doubl…" at bounding box center [657, 379] width 1185 height 377
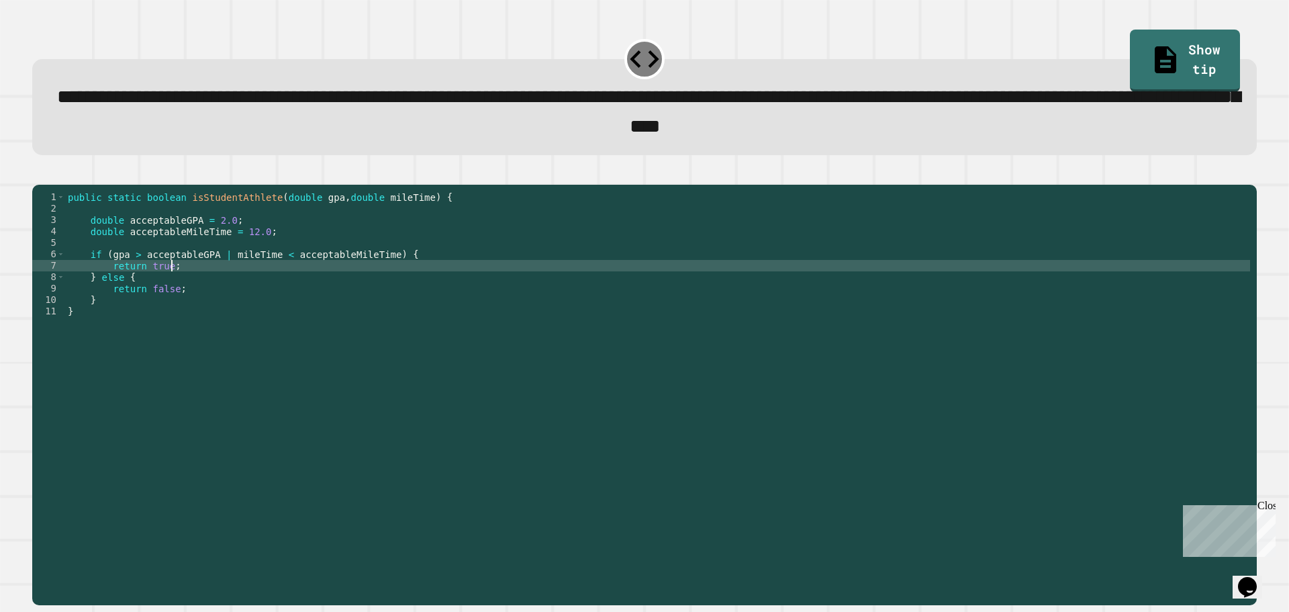
click at [217, 276] on div "public static boolean isStudentAthlete ( double gpa , double mileTime ) { doubl…" at bounding box center [657, 379] width 1185 height 377
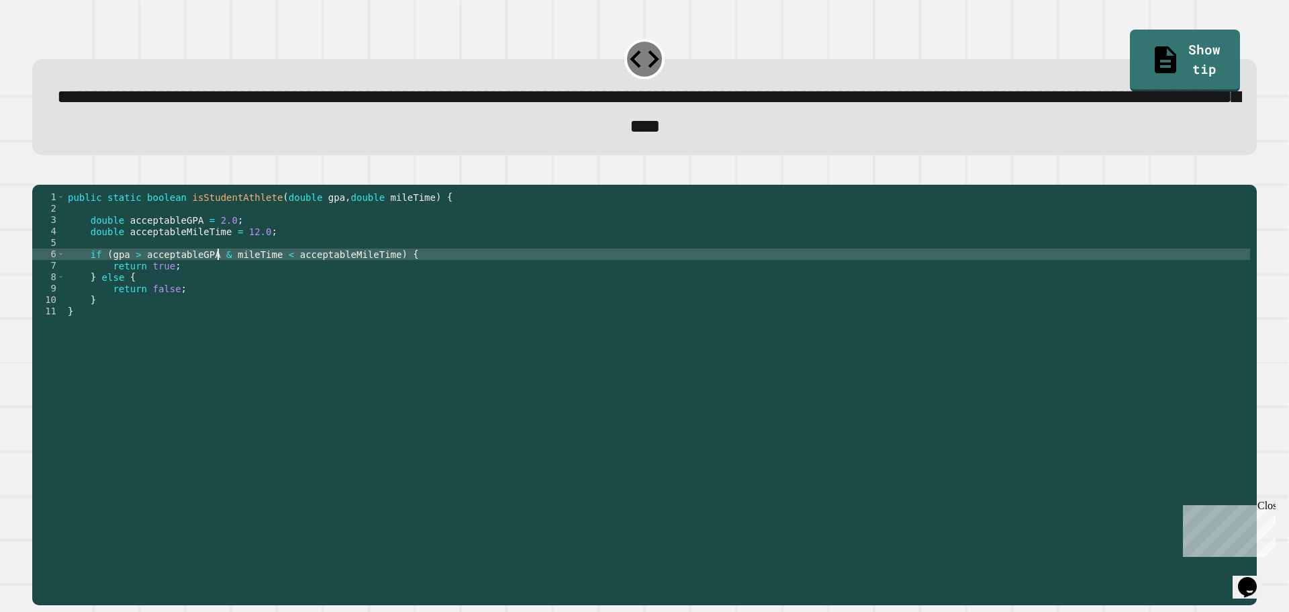
scroll to position [0, 11]
type textarea "**********"
click at [64, 178] on div at bounding box center [644, 176] width 1224 height 16
click at [39, 173] on button "button" at bounding box center [39, 173] width 0 height 0
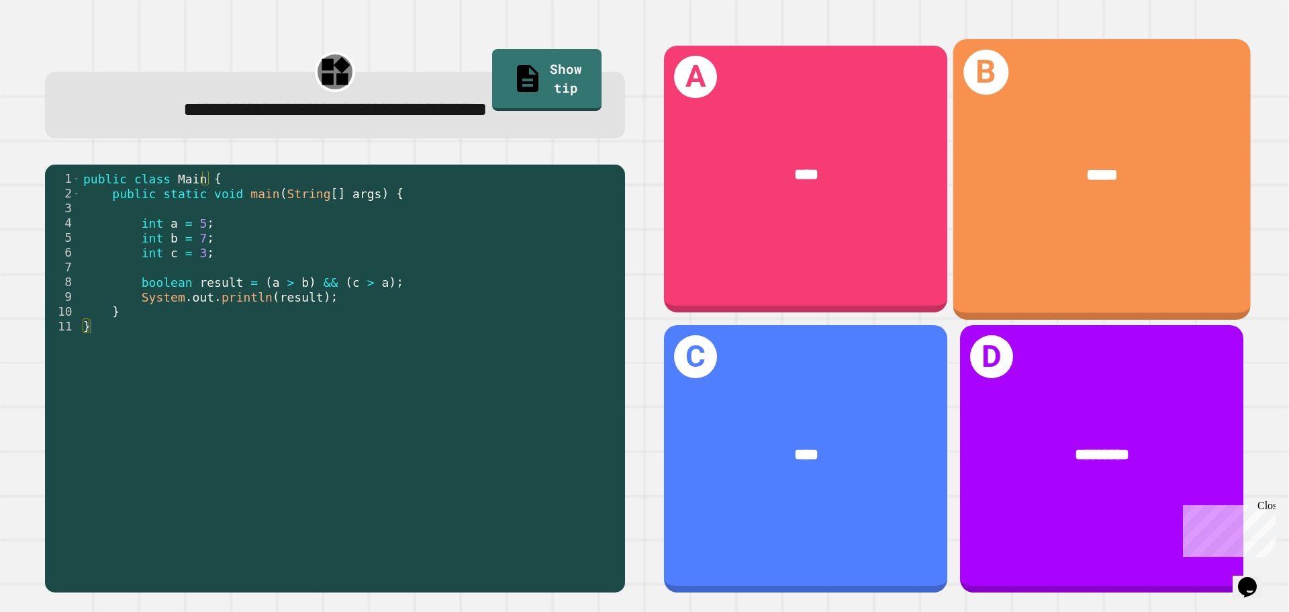
click at [1137, 239] on div "B *****" at bounding box center [1101, 179] width 297 height 280
